Goal: Task Accomplishment & Management: Use online tool/utility

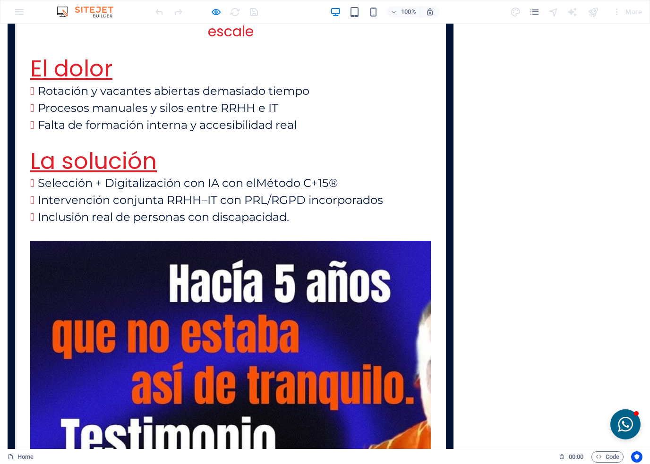
scroll to position [2181, 0]
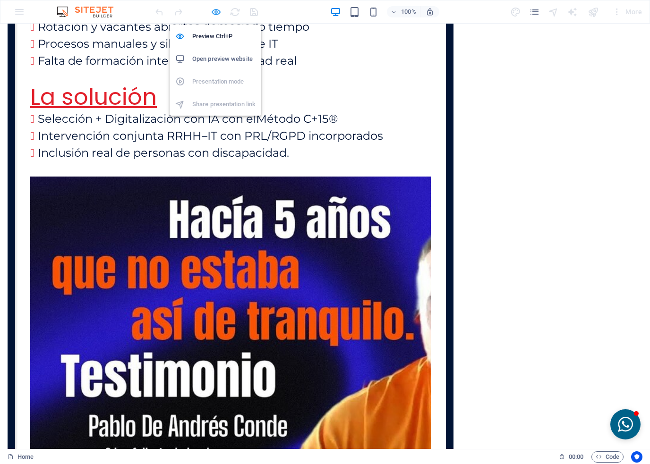
click at [216, 10] on icon "button" at bounding box center [216, 12] width 11 height 11
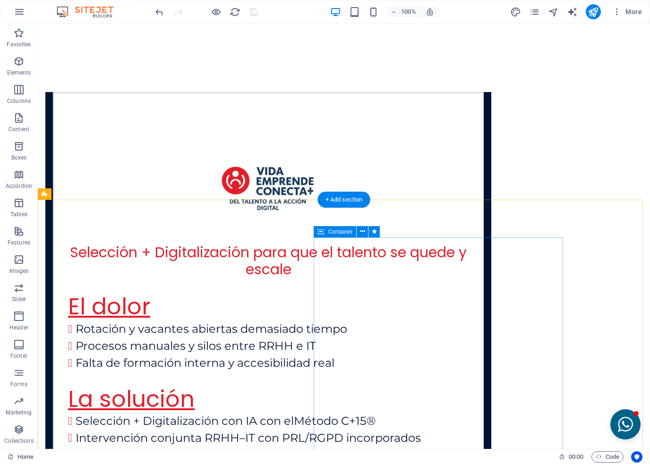
scroll to position [2319, 0]
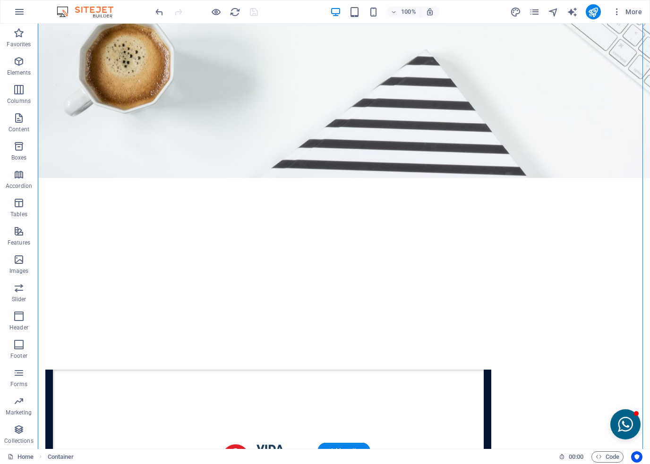
scroll to position [2030, 0]
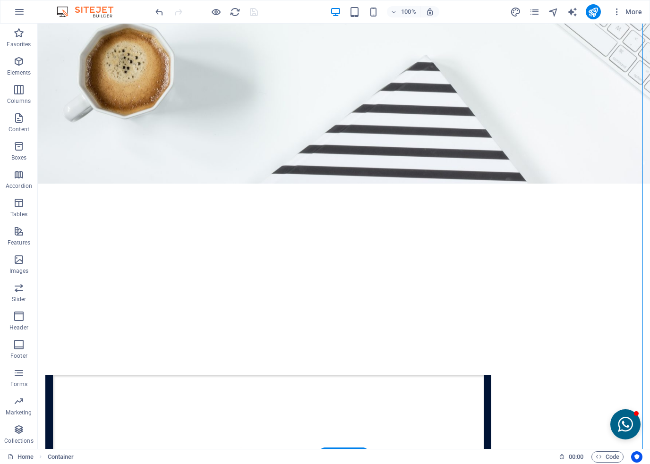
drag, startPoint x: 325, startPoint y: 79, endPoint x: 338, endPoint y: 352, distance: 273.2
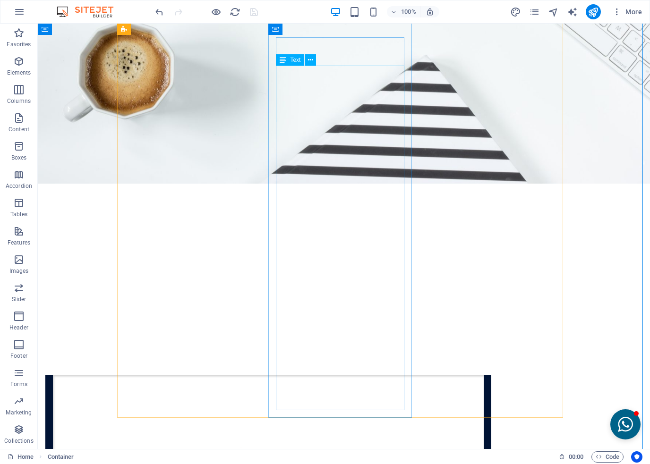
click at [288, 57] on div "Text" at bounding box center [290, 59] width 28 height 11
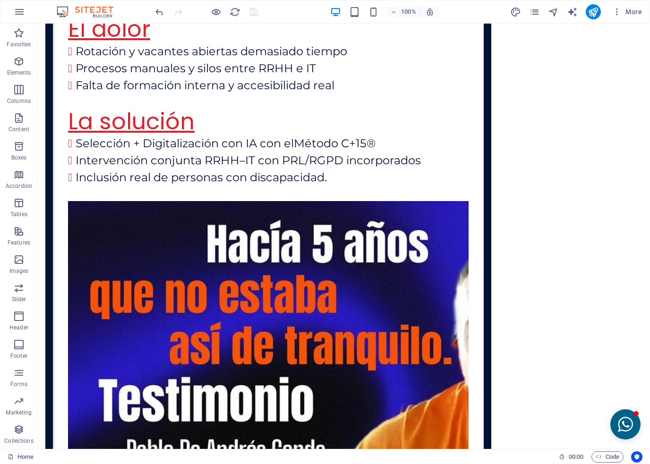
scroll to position [2595, 0]
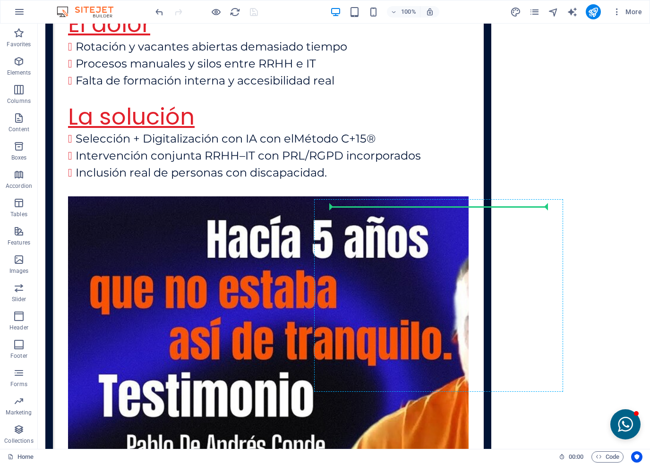
drag, startPoint x: 325, startPoint y: 84, endPoint x: 346, endPoint y: 232, distance: 149.7
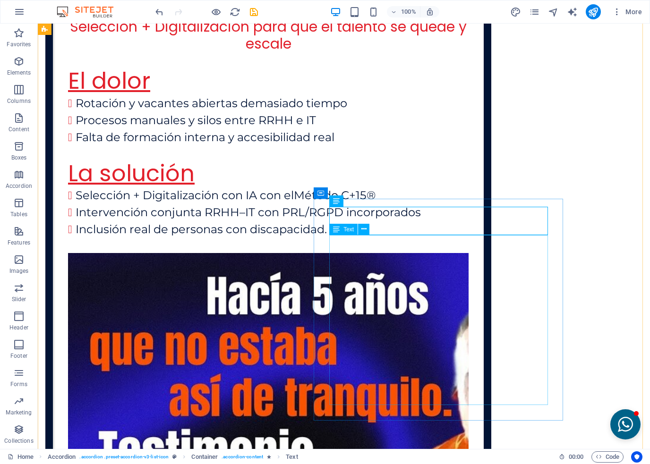
click at [363, 231] on icon at bounding box center [363, 229] width 5 height 10
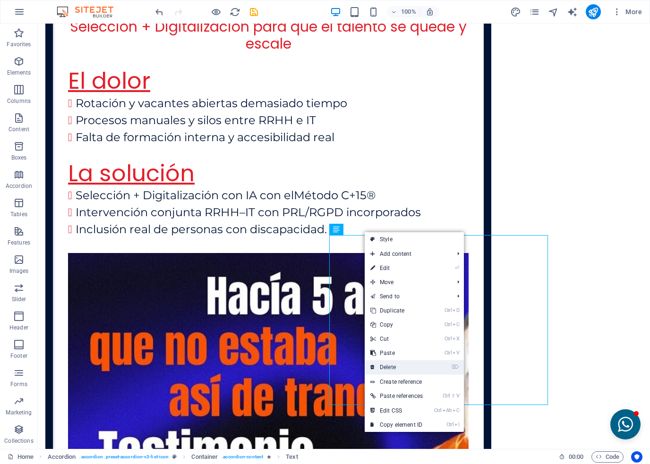
click at [393, 365] on link "⌦ Delete" at bounding box center [396, 367] width 64 height 14
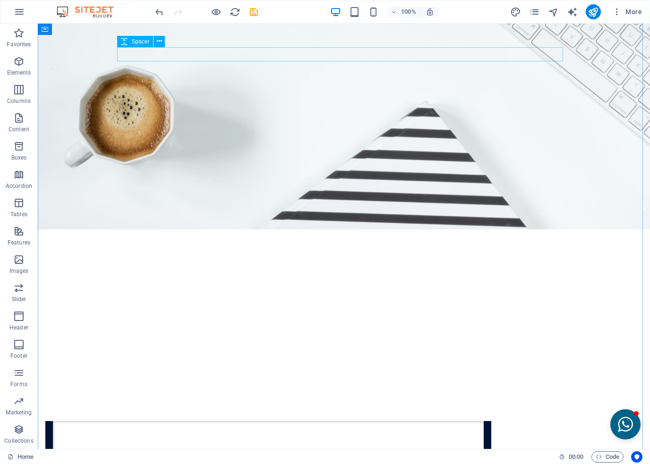
scroll to position [1972, 0]
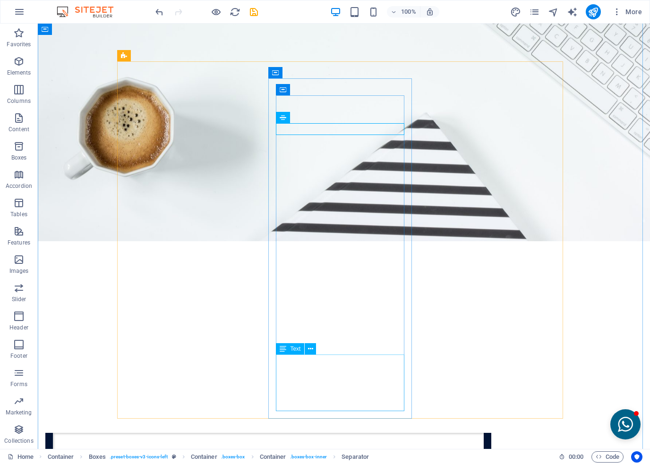
drag, startPoint x: 334, startPoint y: 142, endPoint x: 372, endPoint y: 402, distance: 263.3
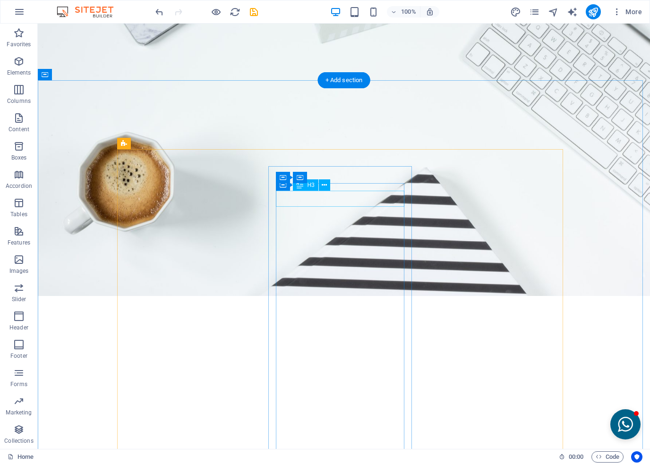
scroll to position [1878, 0]
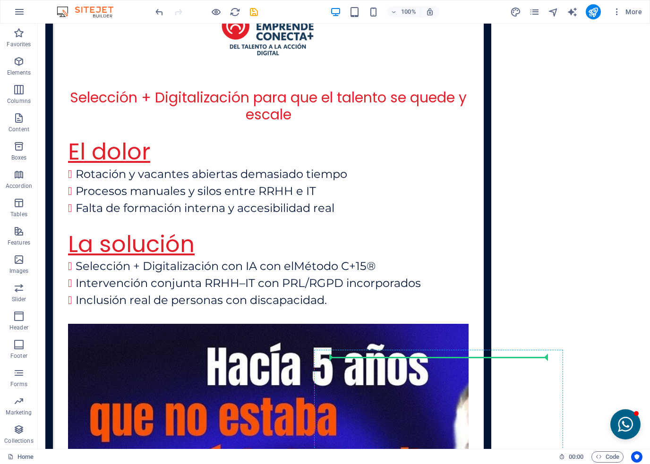
scroll to position [2471, 0]
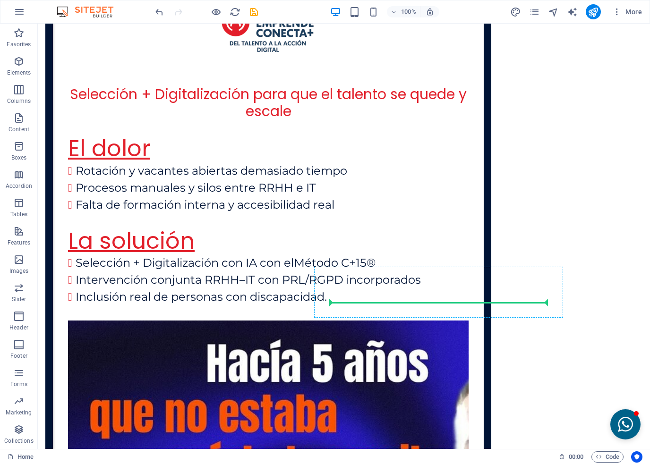
drag, startPoint x: 342, startPoint y: 237, endPoint x: 404, endPoint y: 292, distance: 83.0
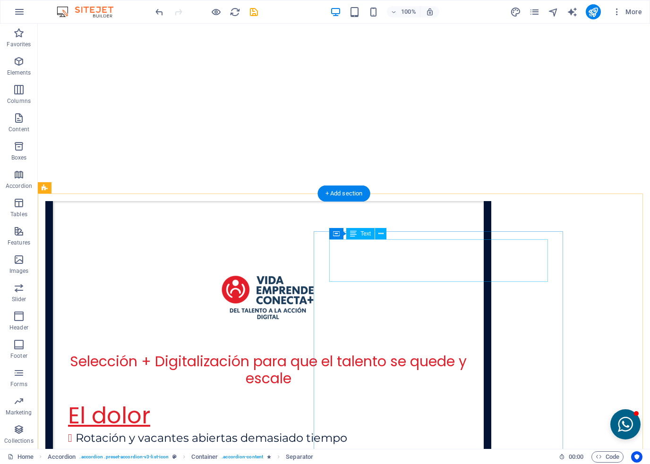
scroll to position [2035, 0]
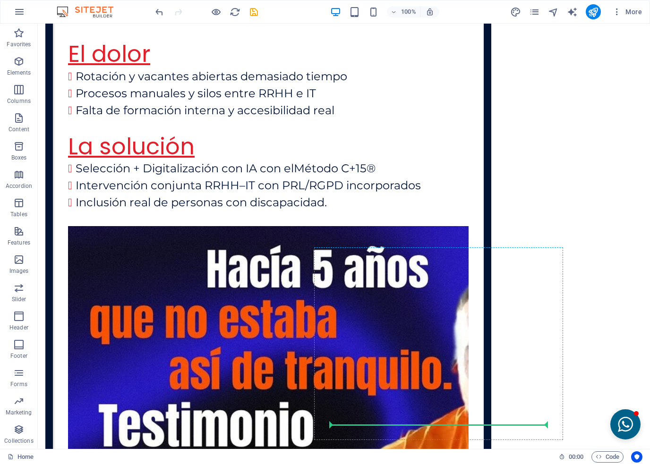
scroll to position [2572, 0]
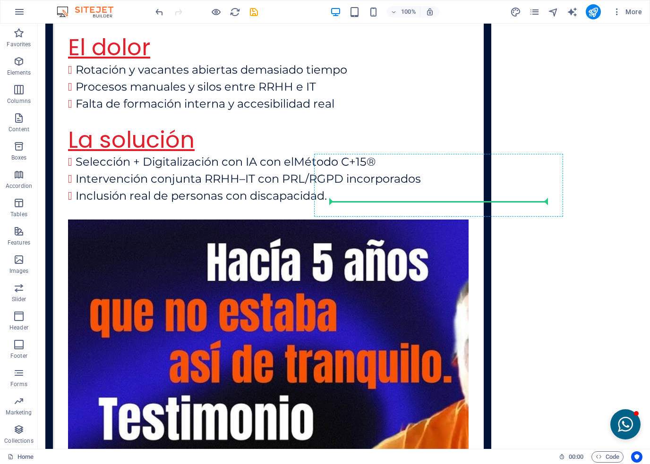
drag, startPoint x: 327, startPoint y: 82, endPoint x: 372, endPoint y: 197, distance: 124.2
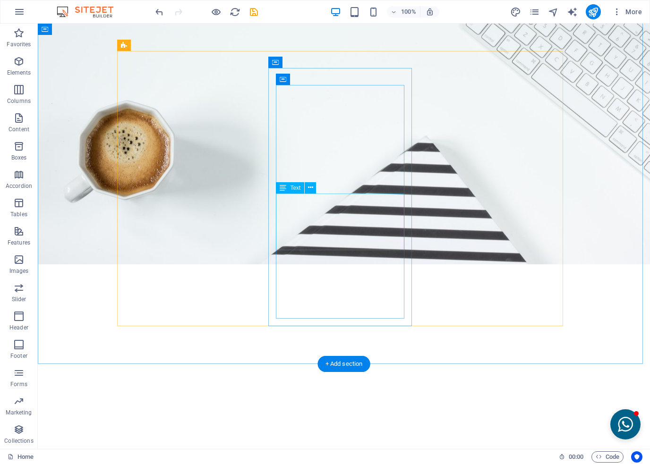
scroll to position [1888, 0]
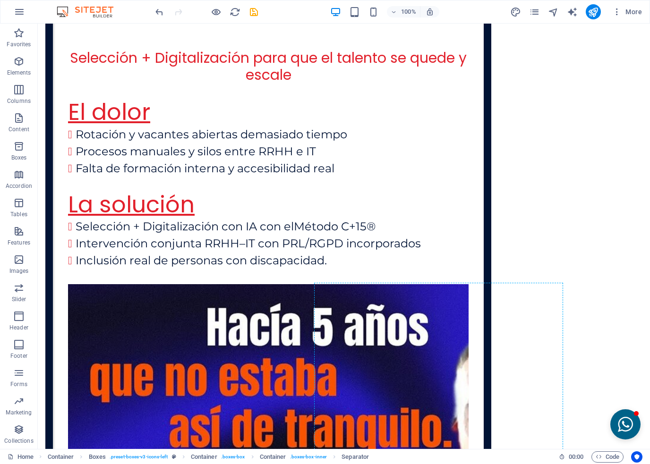
scroll to position [2509, 0]
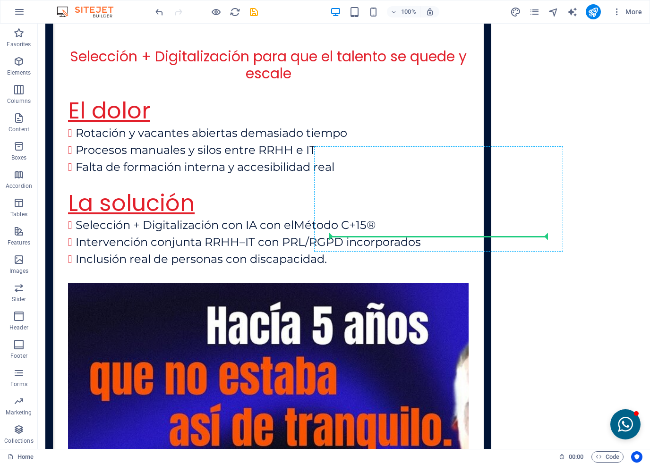
drag, startPoint x: 340, startPoint y: 227, endPoint x: 372, endPoint y: 232, distance: 32.1
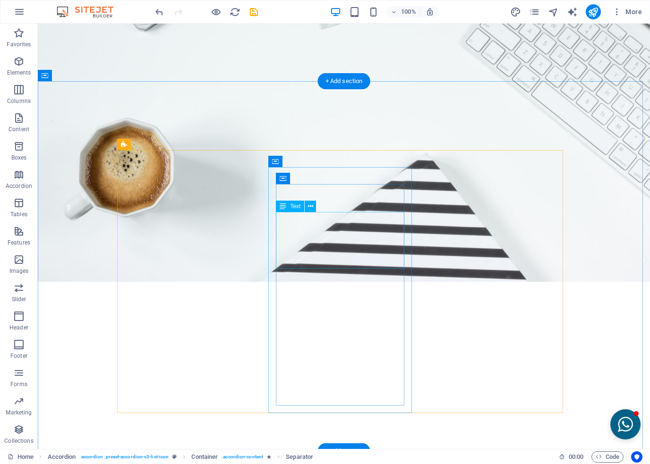
scroll to position [1883, 0]
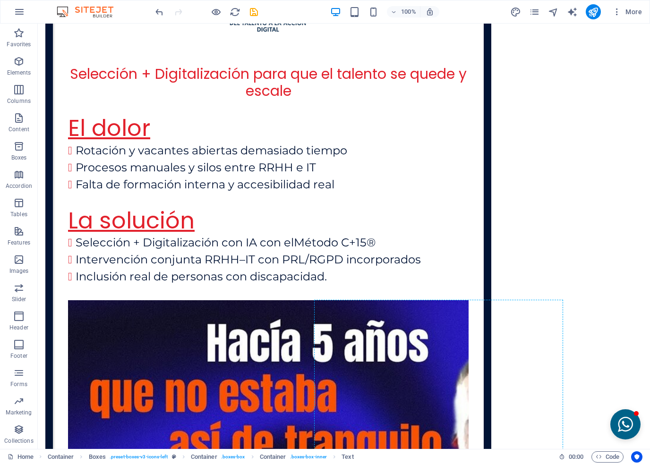
scroll to position [2494, 0]
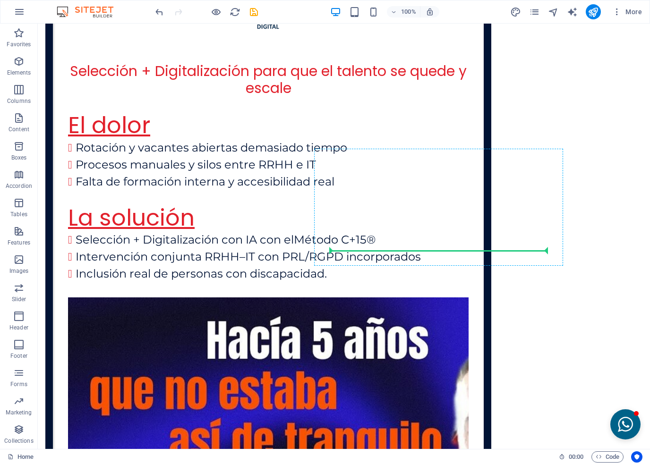
drag, startPoint x: 324, startPoint y: 228, endPoint x: 376, endPoint y: 248, distance: 56.2
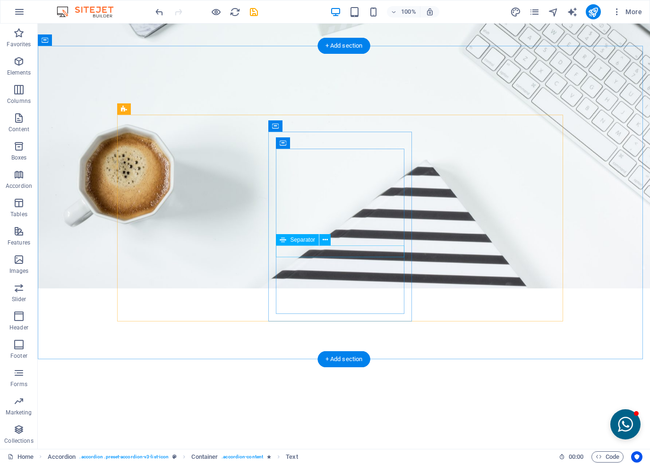
scroll to position [1918, 0]
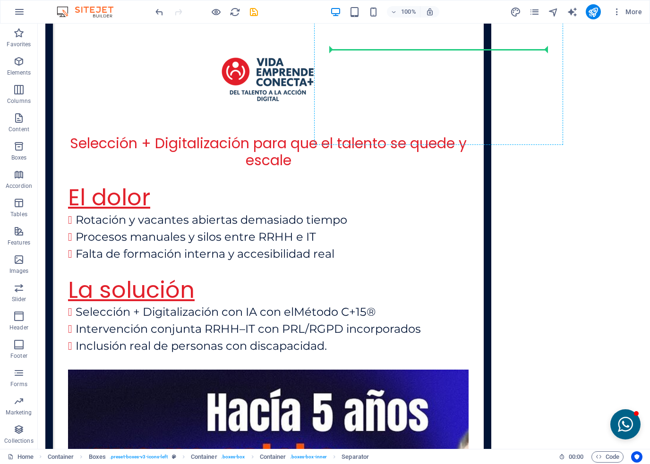
scroll to position [2446, 0]
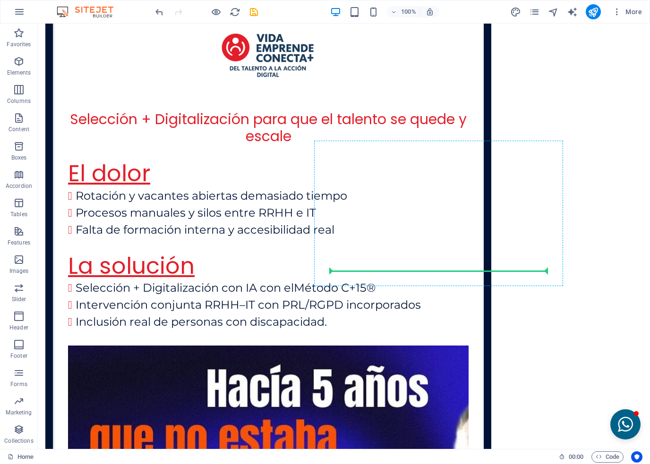
drag, startPoint x: 333, startPoint y: 196, endPoint x: 377, endPoint y: 266, distance: 82.5
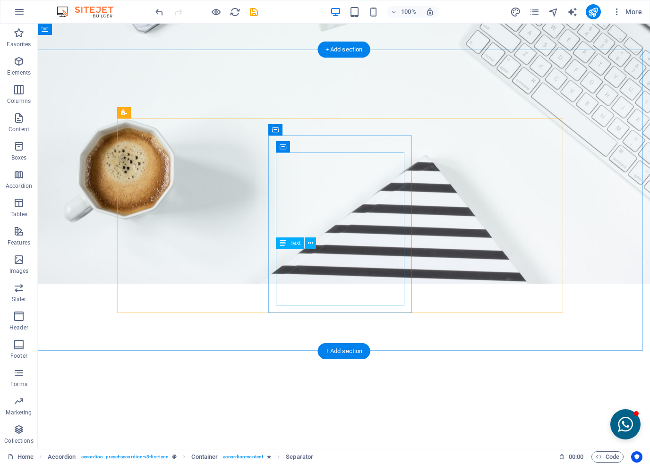
scroll to position [1915, 0]
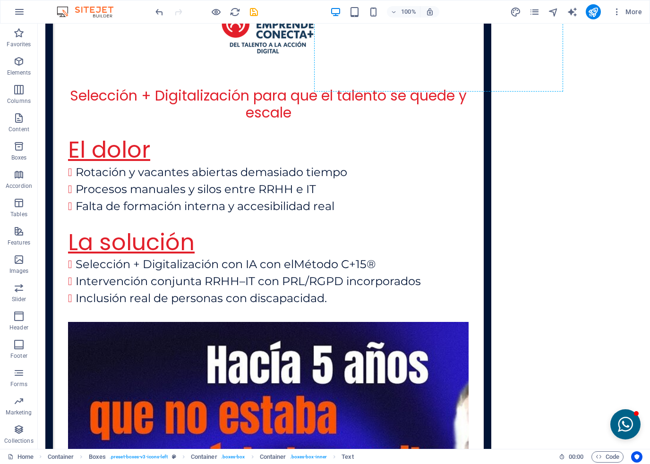
scroll to position [2494, 0]
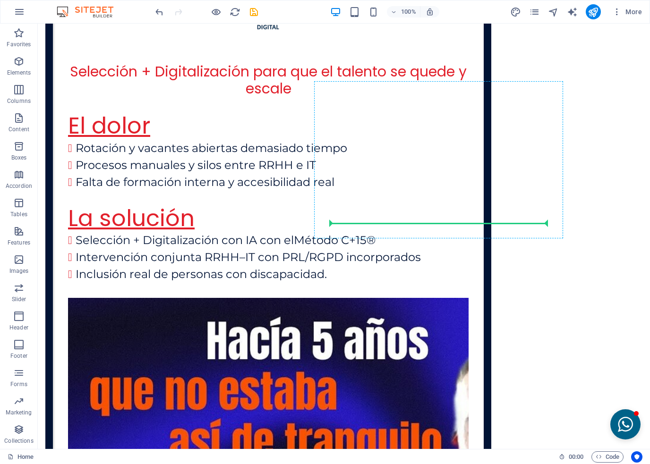
drag, startPoint x: 322, startPoint y: 199, endPoint x: 347, endPoint y: 220, distance: 32.5
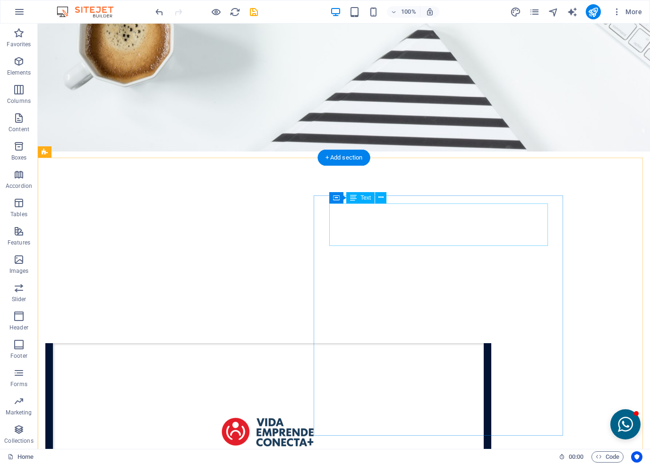
scroll to position [1967, 0]
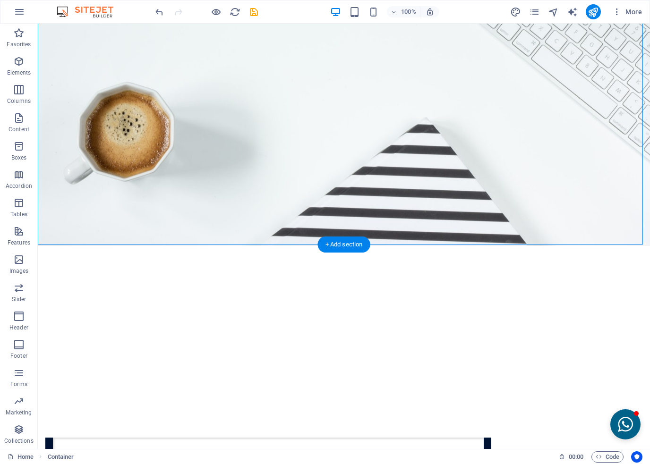
drag, startPoint x: 336, startPoint y: 134, endPoint x: 346, endPoint y: 151, distance: 20.2
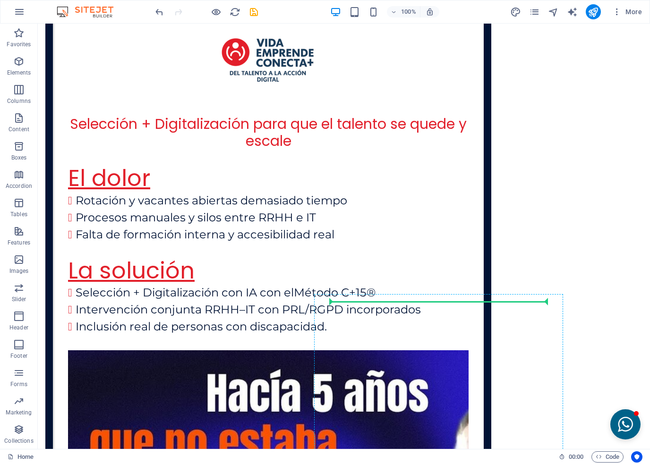
scroll to position [2443, 0]
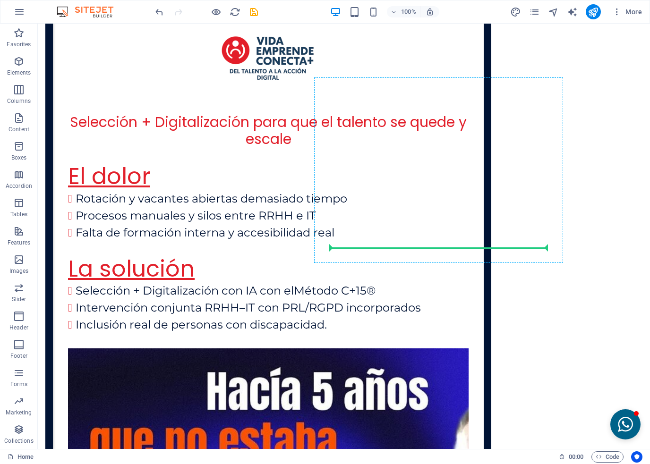
drag, startPoint x: 329, startPoint y: 147, endPoint x: 378, endPoint y: 243, distance: 107.2
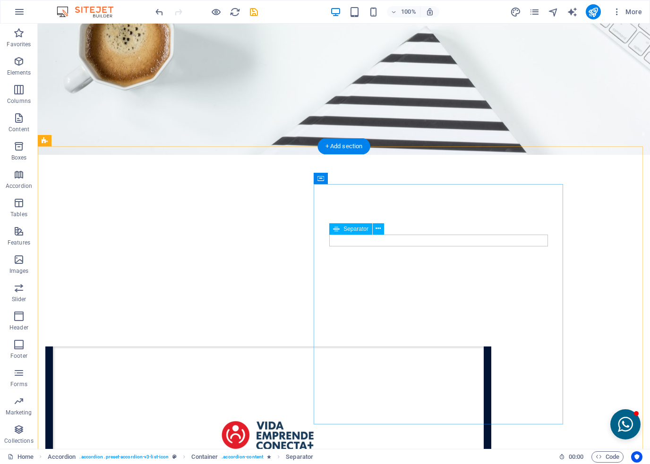
scroll to position [1971, 0]
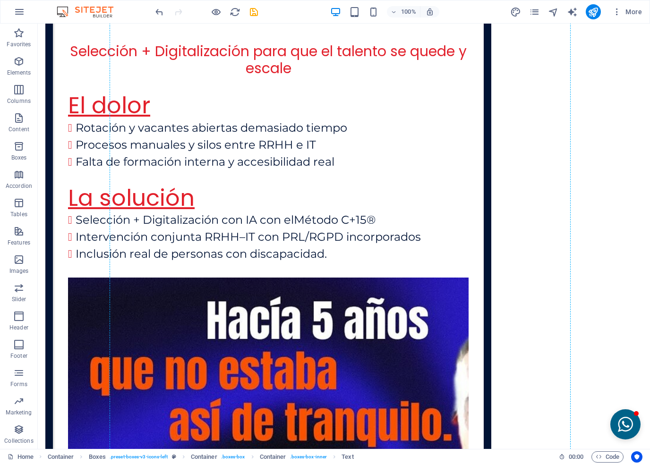
scroll to position [2523, 0]
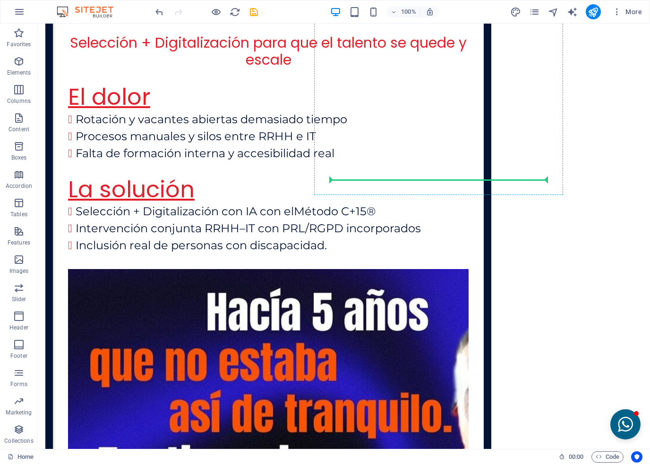
drag, startPoint x: 324, startPoint y: 141, endPoint x: 384, endPoint y: 201, distance: 84.4
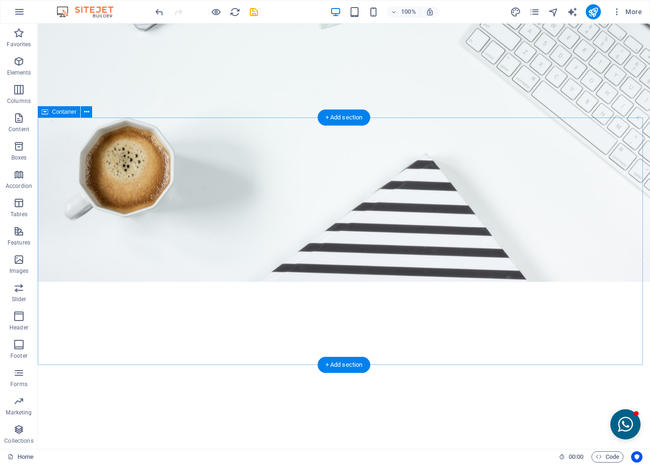
scroll to position [1815, 0]
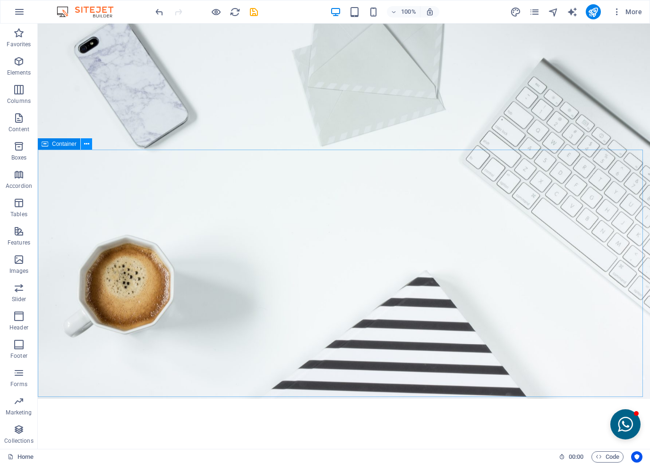
click at [84, 143] on icon at bounding box center [86, 144] width 5 height 10
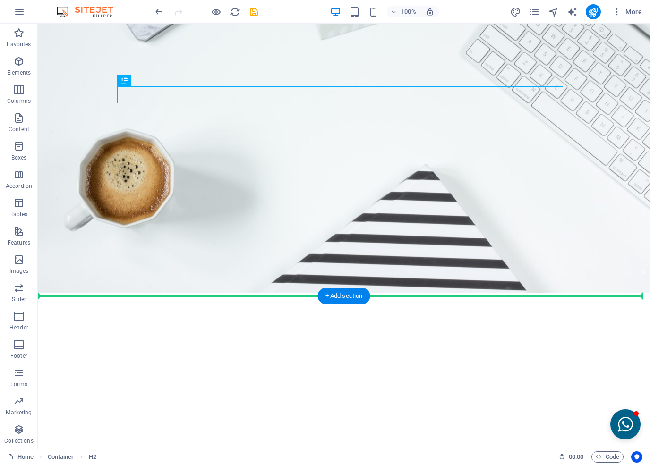
scroll to position [1923, 0]
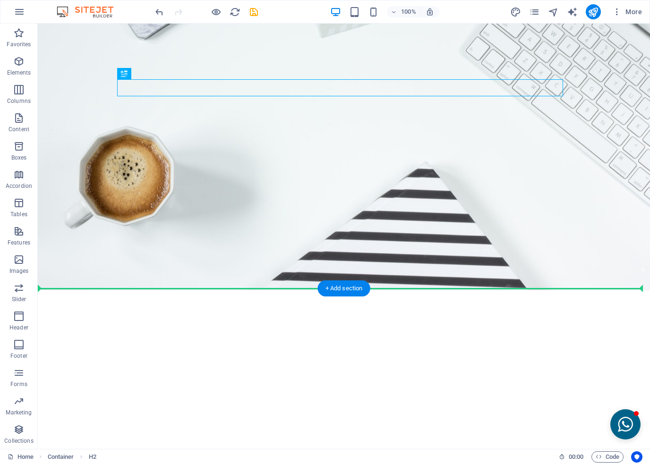
drag, startPoint x: 169, startPoint y: 205, endPoint x: 193, endPoint y: 312, distance: 109.3
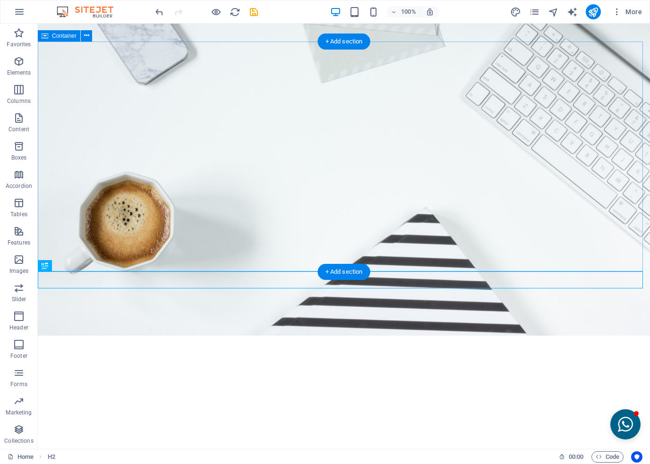
scroll to position [1782, 0]
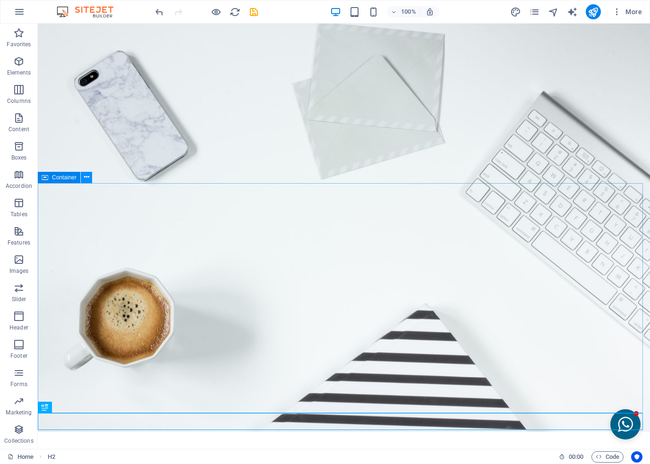
click at [84, 177] on icon at bounding box center [86, 177] width 5 height 10
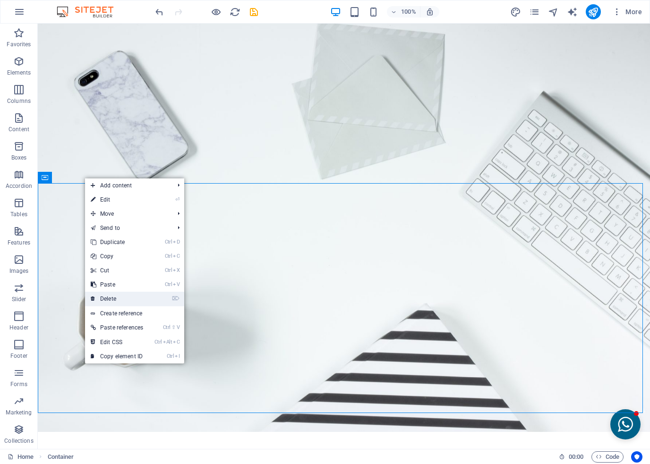
click at [114, 302] on link "⌦ Delete" at bounding box center [117, 299] width 64 height 14
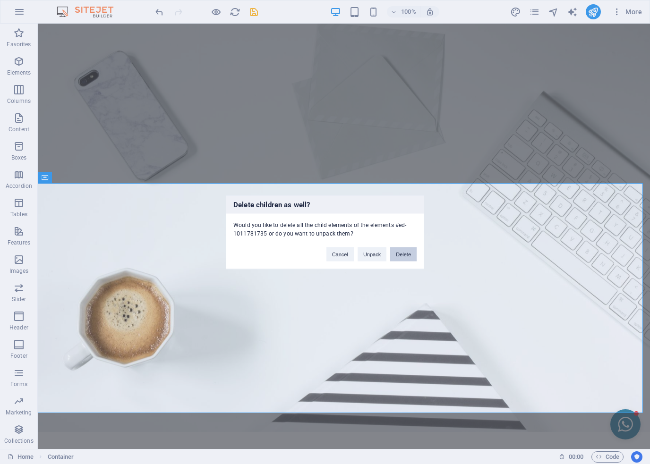
click at [396, 255] on button "Delete" at bounding box center [403, 254] width 26 height 14
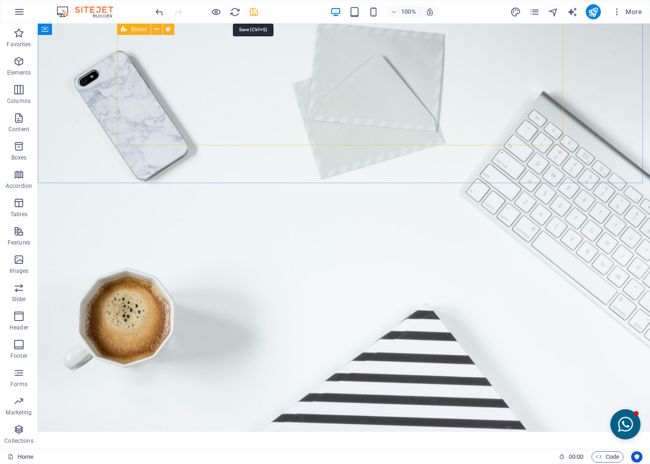
click at [258, 13] on icon "save" at bounding box center [253, 12] width 11 height 11
